Goal: Transaction & Acquisition: Purchase product/service

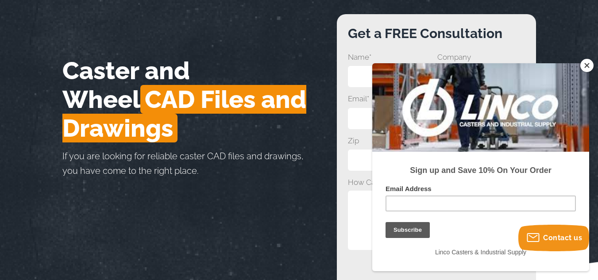
scroll to position [133, 0]
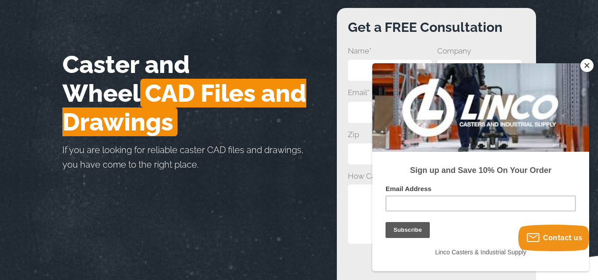
click at [590, 67] on button "Close" at bounding box center [587, 65] width 13 height 13
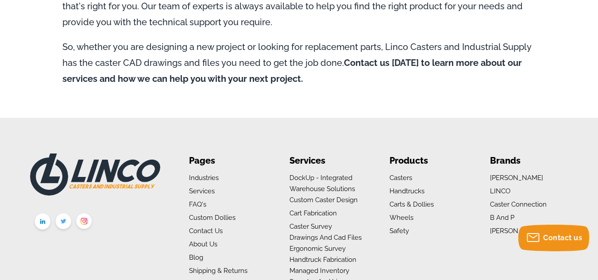
scroll to position [886, 0]
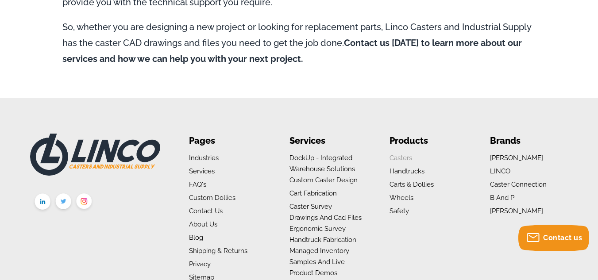
click at [400, 154] on link "Casters" at bounding box center [401, 158] width 23 height 8
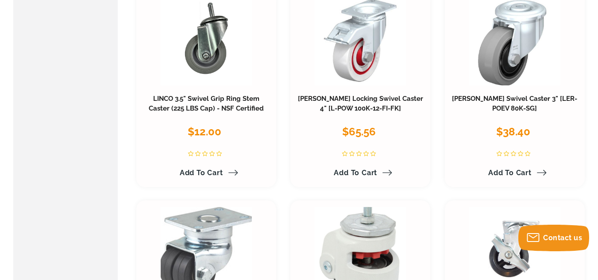
scroll to position [3632, 0]
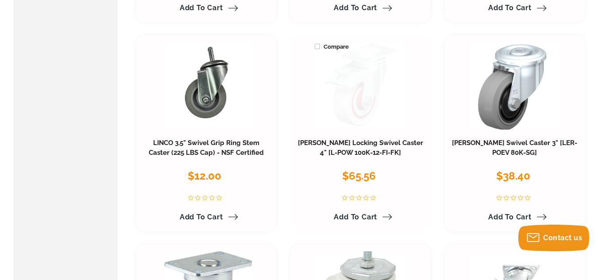
click at [352, 93] on link at bounding box center [360, 86] width 91 height 88
